Goal: Task Accomplishment & Management: Use online tool/utility

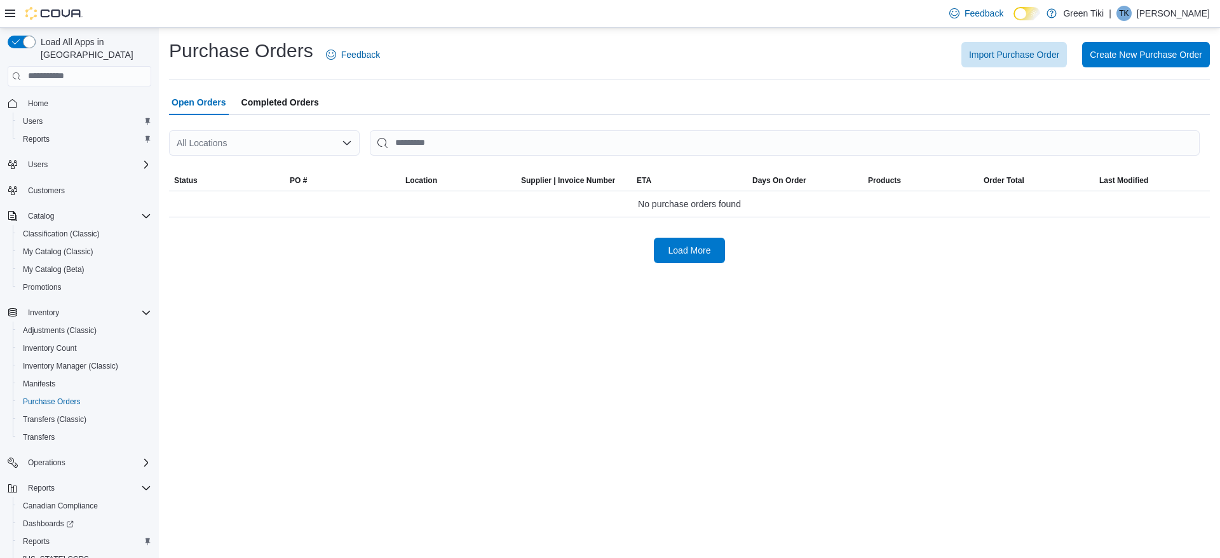
click at [60, 95] on span "Home" at bounding box center [87, 103] width 128 height 16
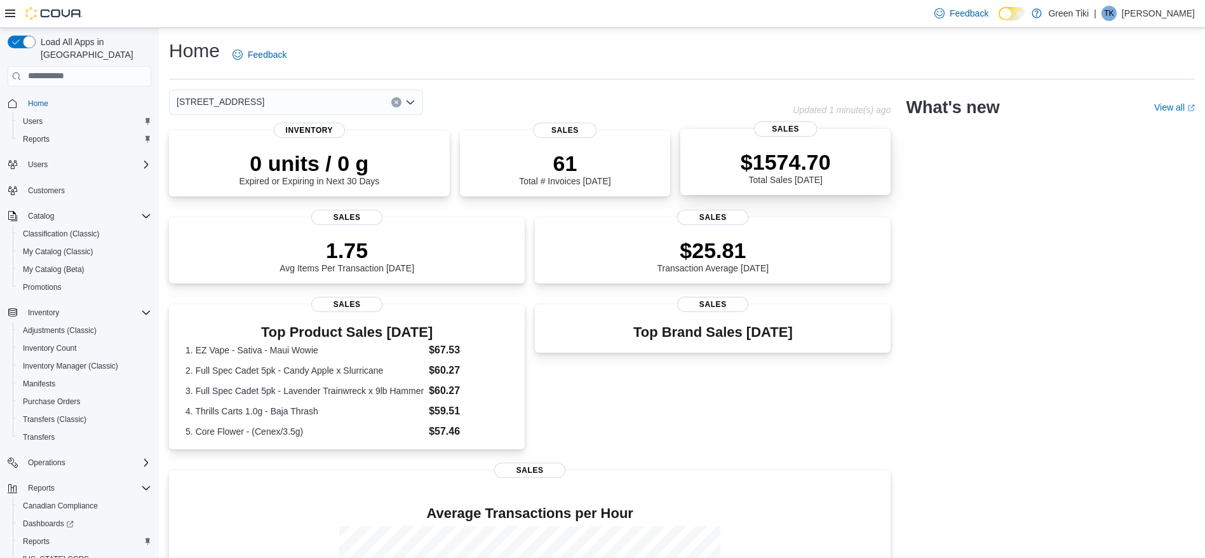
click at [798, 161] on p "$1574.70" at bounding box center [786, 161] width 90 height 25
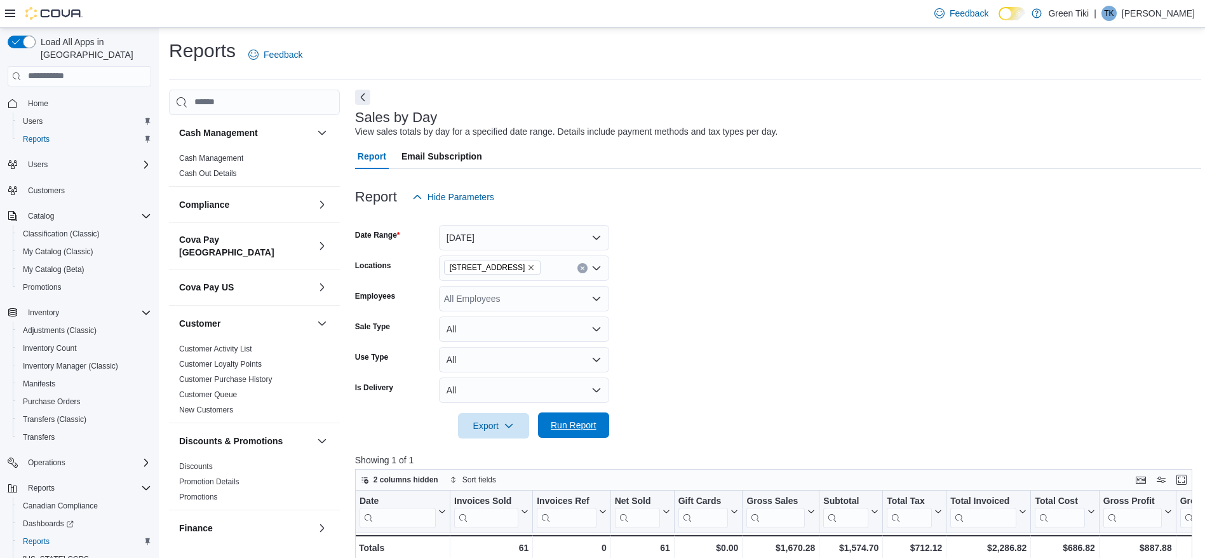
click at [595, 421] on span "Run Report" at bounding box center [574, 425] width 46 height 13
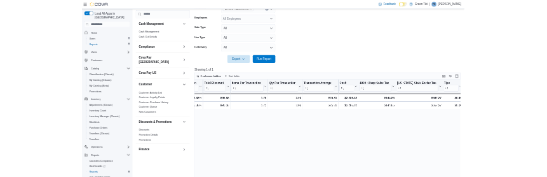
scroll to position [0, 876]
